Goal: Transaction & Acquisition: Purchase product/service

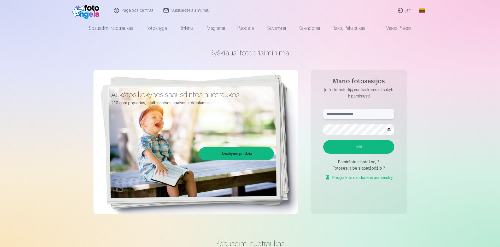
click at [356, 118] on input "text" at bounding box center [358, 114] width 71 height 10
type input "**********"
click at [389, 131] on button "button" at bounding box center [389, 129] width 10 height 10
click at [355, 144] on button "Įeiti" at bounding box center [358, 147] width 71 height 14
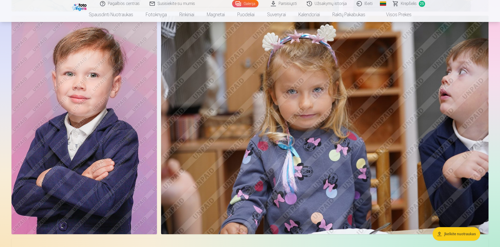
scroll to position [877, 0]
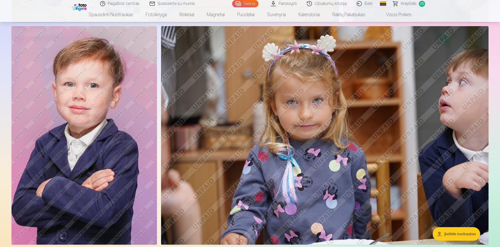
click at [408, 1] on span "Krepšelis" at bounding box center [409, 4] width 16 height 6
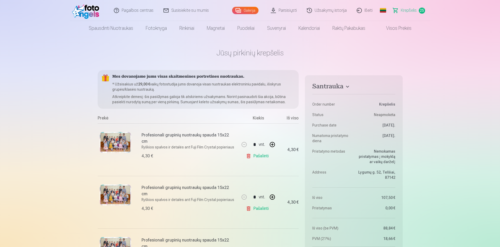
click at [408, 1] on link "Krepšelis 25" at bounding box center [409, 10] width 42 height 21
click at [115, 141] on img at bounding box center [115, 142] width 31 height 21
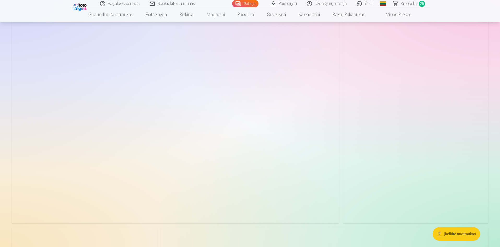
scroll to position [2445, 0]
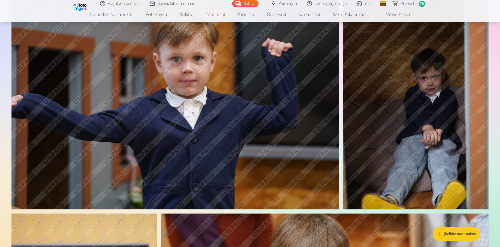
click at [462, 229] on button "Įkelkite nuotraukas" at bounding box center [455, 234] width 47 height 14
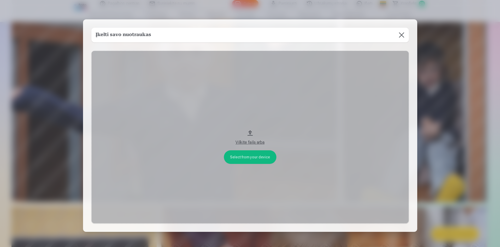
scroll to position [2451, 0]
click at [401, 34] on button at bounding box center [402, 35] width 15 height 15
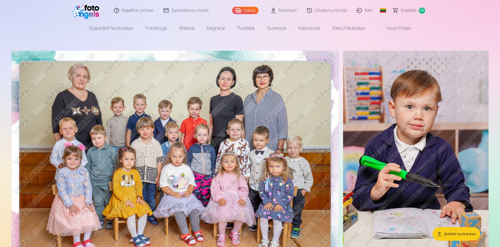
scroll to position [0, 0]
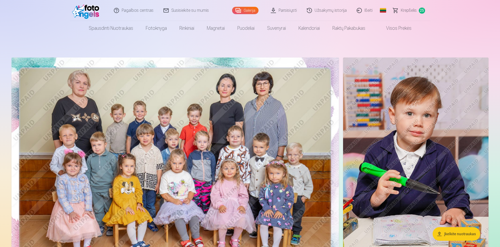
click at [414, 10] on span "Krepšelis" at bounding box center [409, 10] width 16 height 6
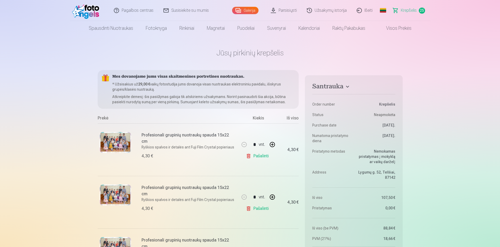
click at [414, 10] on span "Krepšelis" at bounding box center [409, 10] width 16 height 6
